Goal: Find specific page/section: Find specific page/section

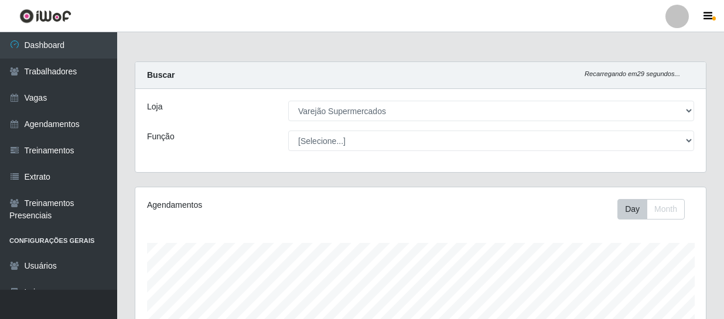
select select "237"
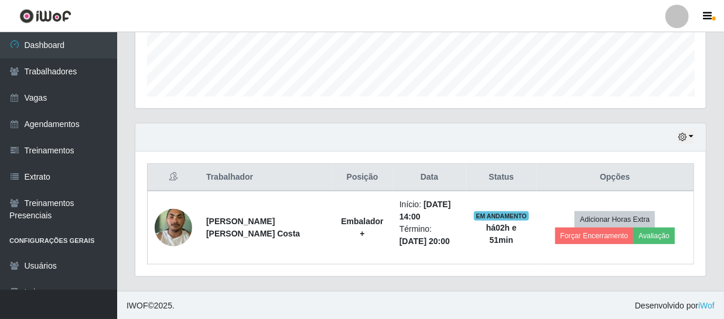
scroll to position [243, 570]
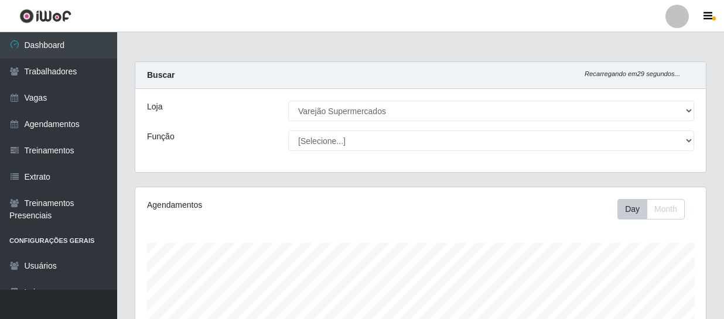
select select "237"
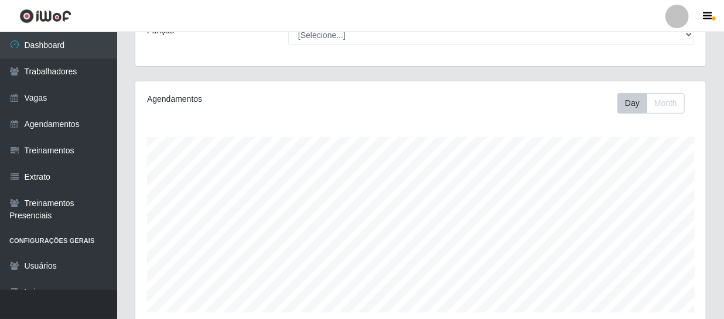
scroll to position [159, 0]
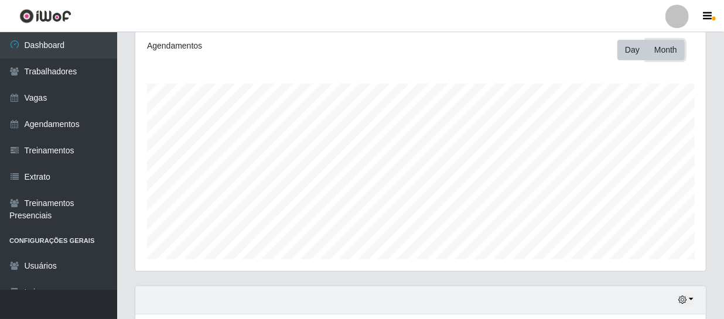
click at [664, 46] on button "Month" at bounding box center [666, 50] width 38 height 20
click at [634, 50] on button "Day" at bounding box center [632, 50] width 30 height 20
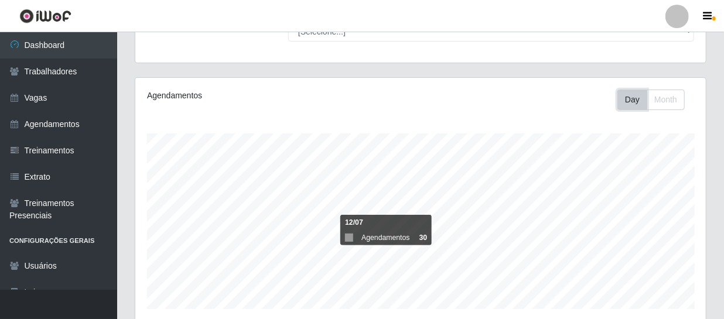
scroll to position [0, 0]
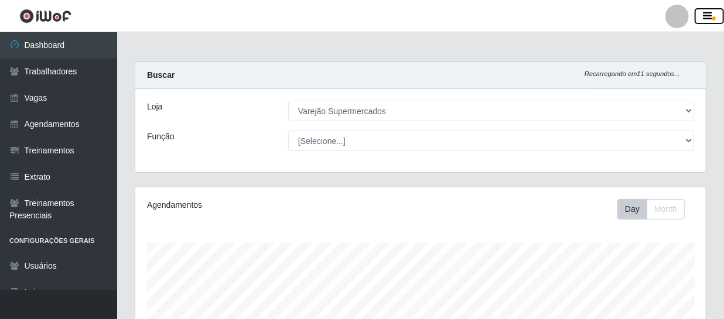
click at [708, 16] on icon "button" at bounding box center [707, 16] width 9 height 11
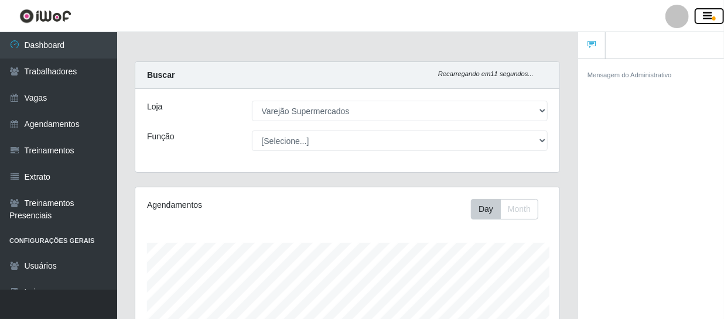
scroll to position [585458, 585277]
click at [706, 12] on icon "button" at bounding box center [707, 16] width 9 height 11
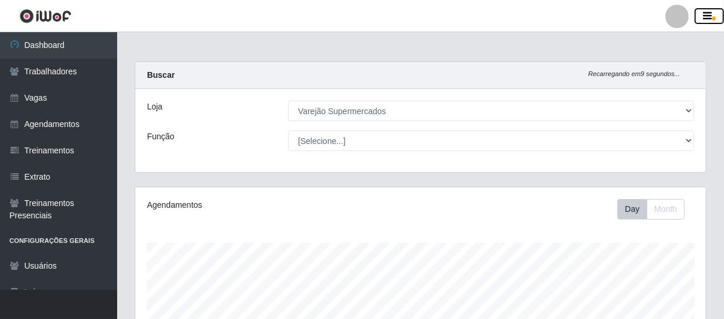
scroll to position [585458, 585130]
click at [438, 54] on main "Carregando... Buscar Recarregando em 8 segundos... Loja [Selecione...] Varejão …" at bounding box center [420, 322] width 607 height 581
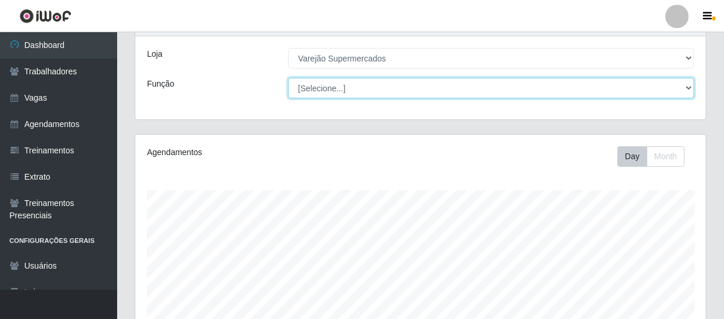
click at [691, 84] on select "[Selecione...] ASG ASG + ASG ++ Auxiliar de Estacionamento Auxiliar de Estacion…" at bounding box center [491, 88] width 406 height 20
click at [688, 87] on select "[Selecione...] ASG ASG + ASG ++ Auxiliar de Estacionamento Auxiliar de Estacion…" at bounding box center [491, 88] width 406 height 20
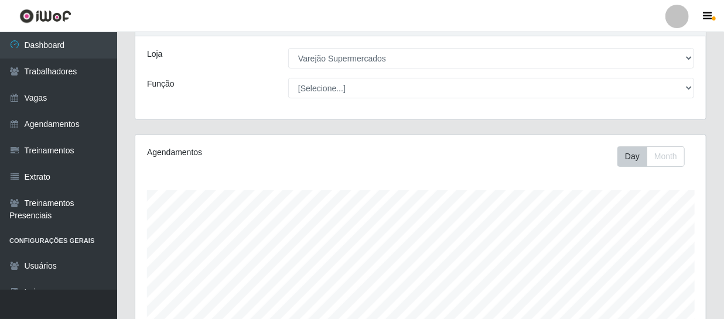
click at [162, 80] on label "Função" at bounding box center [161, 84] width 28 height 12
click at [288, 80] on select "[Selecione...] ASG ASG + ASG ++ Auxiliar de Estacionamento Auxiliar de Estacion…" at bounding box center [491, 88] width 406 height 20
click at [155, 53] on label "Loja" at bounding box center [154, 54] width 15 height 12
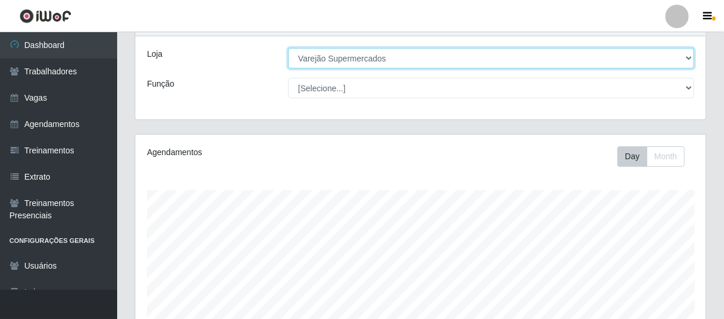
click at [288, 53] on select "[Selecione...] Varejão Supermercados" at bounding box center [491, 58] width 406 height 20
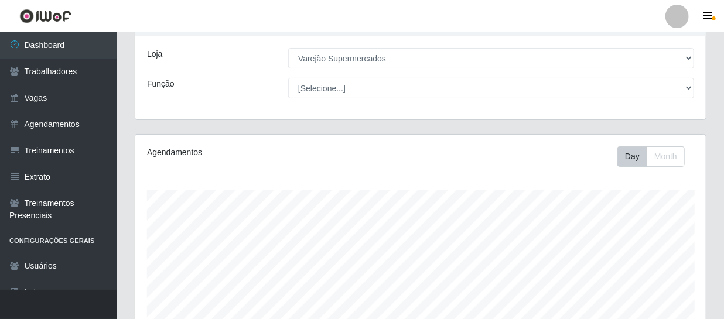
click at [152, 85] on label "Função" at bounding box center [161, 84] width 28 height 12
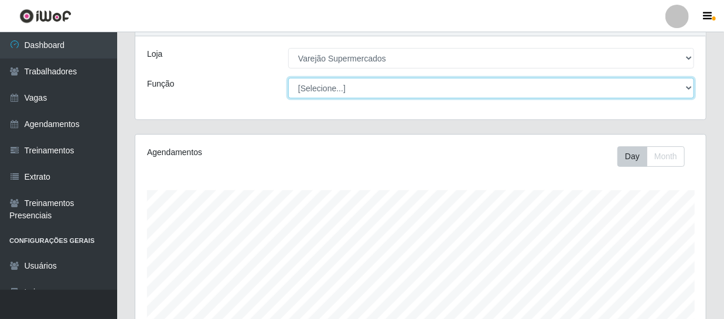
click at [288, 85] on select "[Selecione...] ASG ASG + ASG ++ Auxiliar de Estacionamento Auxiliar de Estacion…" at bounding box center [491, 88] width 406 height 20
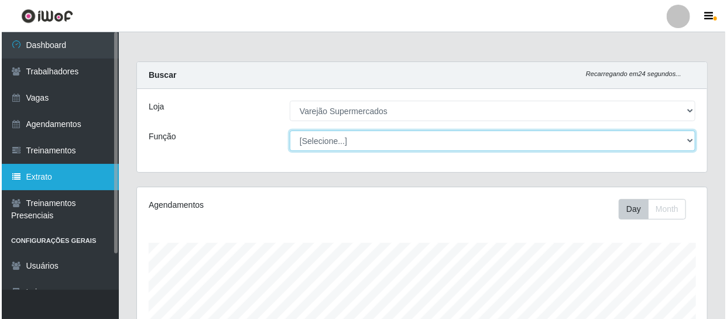
scroll to position [42, 0]
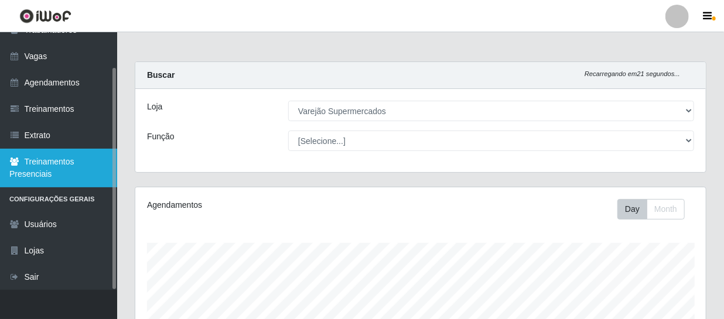
click at [42, 164] on link "Treinamentos Presenciais" at bounding box center [58, 168] width 117 height 39
